Goal: Task Accomplishment & Management: Manage account settings

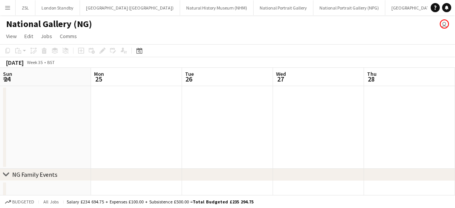
scroll to position [0, 257]
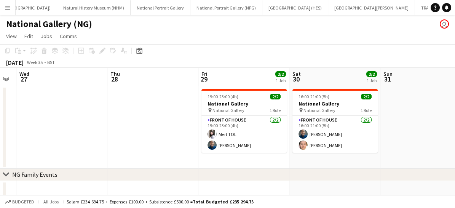
click at [7, 10] on app-icon "Menu" at bounding box center [8, 8] width 6 height 6
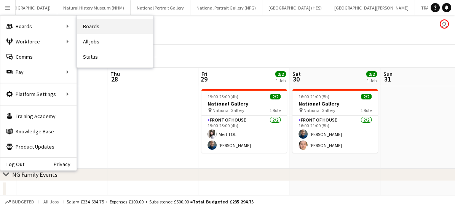
click at [108, 26] on link "Boards" at bounding box center [115, 26] width 76 height 15
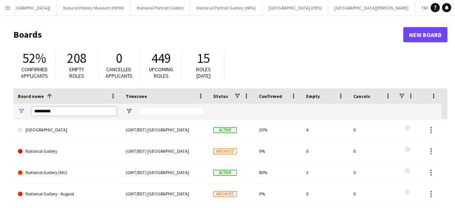
click at [57, 113] on input "********" at bounding box center [74, 111] width 85 height 9
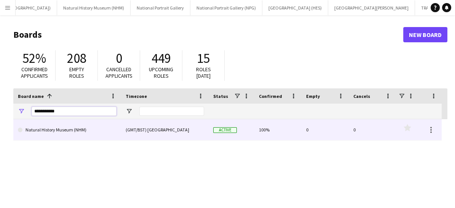
type input "**********"
click at [62, 136] on link "Natural History Museum (NHM)" at bounding box center [67, 129] width 99 height 21
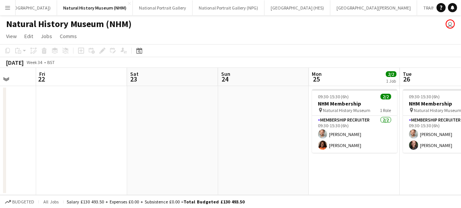
scroll to position [0, 252]
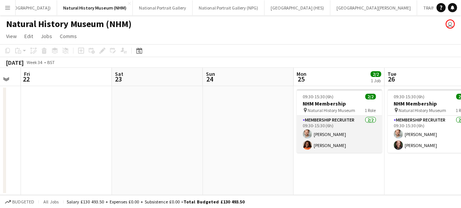
click at [343, 146] on app-card-role "Membership Recruiter [DATE] 09:30-15:30 (6h) [PERSON_NAME] [PERSON_NAME]" at bounding box center [339, 134] width 85 height 37
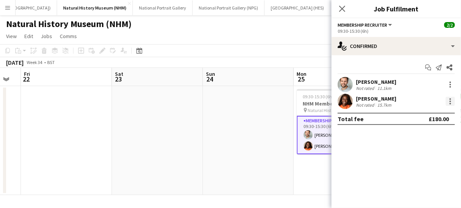
click at [448, 105] on div at bounding box center [450, 101] width 9 height 9
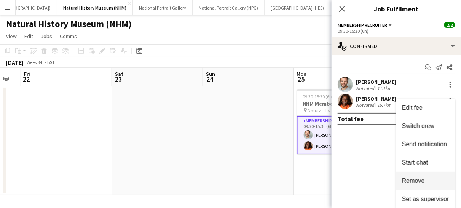
click at [416, 180] on span "Remove" at bounding box center [413, 180] width 23 height 6
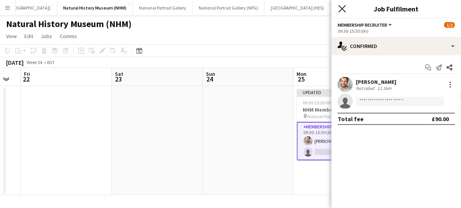
click at [343, 10] on icon at bounding box center [341, 8] width 7 height 7
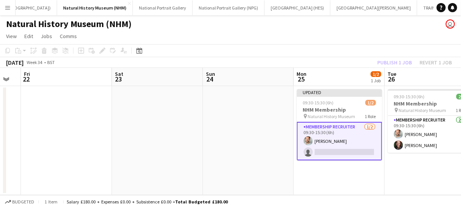
click at [347, 145] on app-card-role "Membership Recruiter [DATE] 09:30-15:30 (6h) [PERSON_NAME] single-neutral-actio…" at bounding box center [339, 141] width 85 height 38
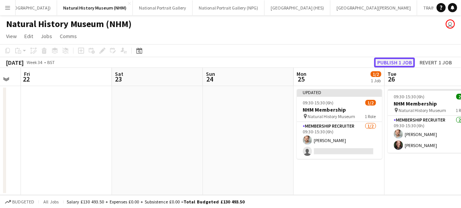
click at [391, 63] on button "Publish 1 job" at bounding box center [394, 62] width 41 height 10
